Goal: Check status: Check status

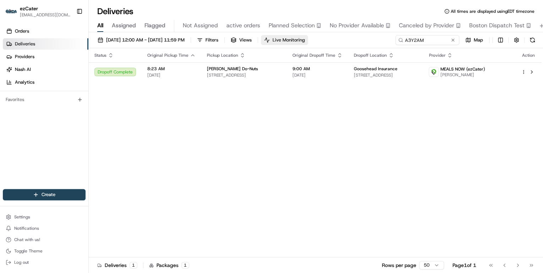
drag, startPoint x: 404, startPoint y: 39, endPoint x: 289, endPoint y: 37, distance: 115.3
click at [291, 37] on div "[DATE] 12:00 AM - [DATE] 11:59 PM Filters Views Live Monitoring A3Y2AM Map" at bounding box center [316, 41] width 454 height 13
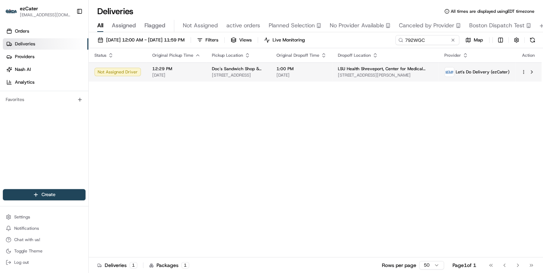
click at [253, 76] on span "[STREET_ADDRESS]" at bounding box center [238, 75] width 53 height 6
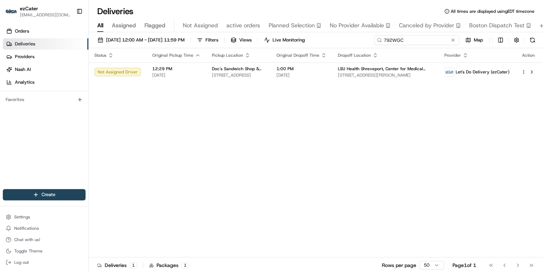
drag, startPoint x: 429, startPoint y: 39, endPoint x: 249, endPoint y: 45, distance: 180.7
click at [250, 45] on div "[DATE] 12:00 AM - [DATE] 11:59 PM Filters Views Live Monitoring 792WGC Map" at bounding box center [316, 41] width 454 height 13
paste input "RRT-MKK"
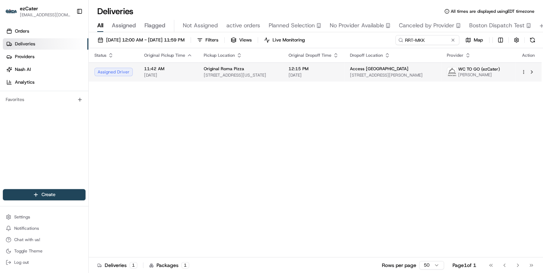
click at [198, 74] on td "Original Roma Pizza [STREET_ADDRESS][US_STATE]" at bounding box center [240, 71] width 85 height 19
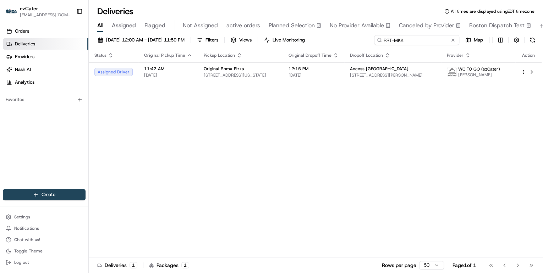
drag, startPoint x: 437, startPoint y: 41, endPoint x: 207, endPoint y: 49, distance: 230.0
click at [211, 49] on div "[DATE] 12:00 AM - [DATE] 11:59 PM Filters Views Live Monitoring RRT-MKK Map Sta…" at bounding box center [316, 153] width 454 height 242
paste input "TFE8PV"
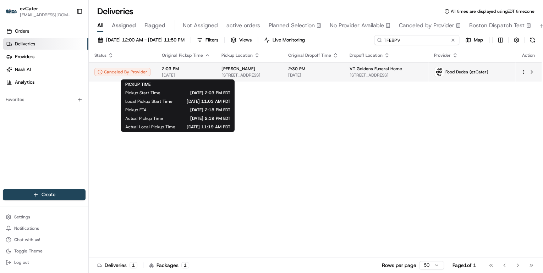
type input "TFE8PV"
click at [203, 70] on span "2:03 PM" at bounding box center [186, 69] width 48 height 6
